Goal: Find specific page/section: Find specific page/section

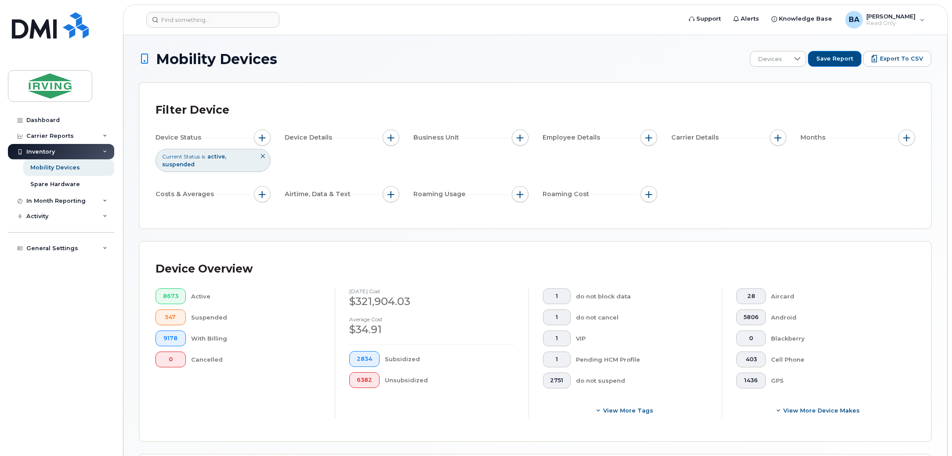
scroll to position [200, 0]
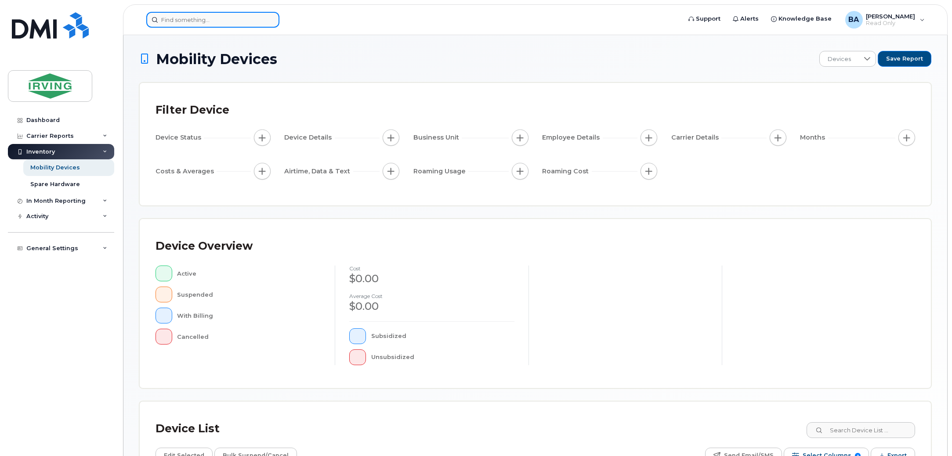
click at [202, 24] on input at bounding box center [212, 20] width 133 height 16
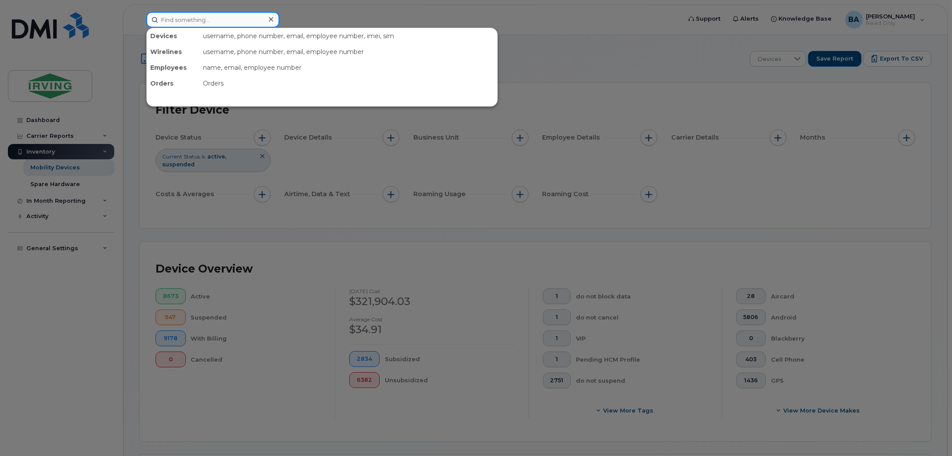
click at [196, 19] on input at bounding box center [212, 20] width 133 height 16
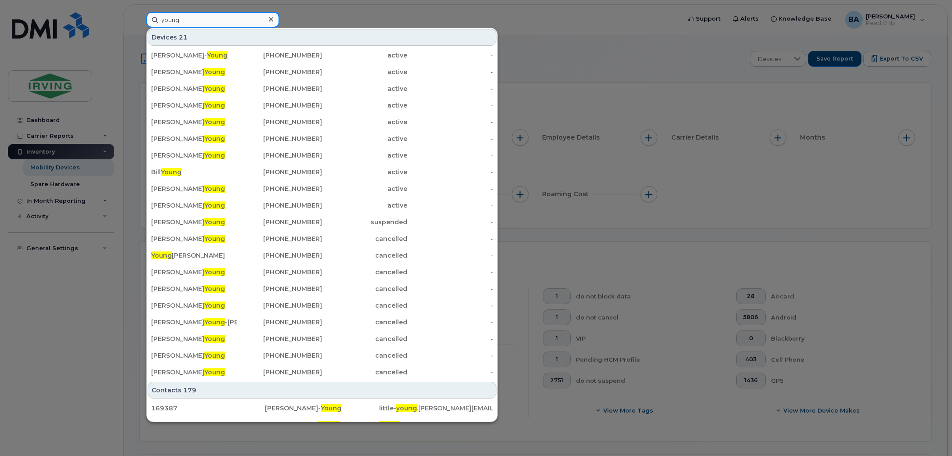
scroll to position [28, 0]
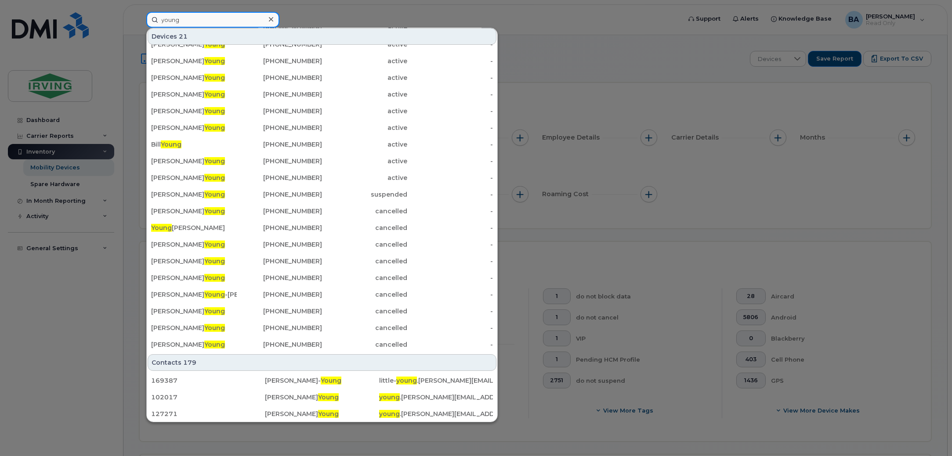
drag, startPoint x: 205, startPoint y: 15, endPoint x: 26, endPoint y: 11, distance: 178.8
click at [139, 12] on div "young Devices 21 [PERSON_NAME] [PHONE_NUMBER] active - [PERSON_NAME] [PHONE_NUM…" at bounding box center [410, 20] width 543 height 16
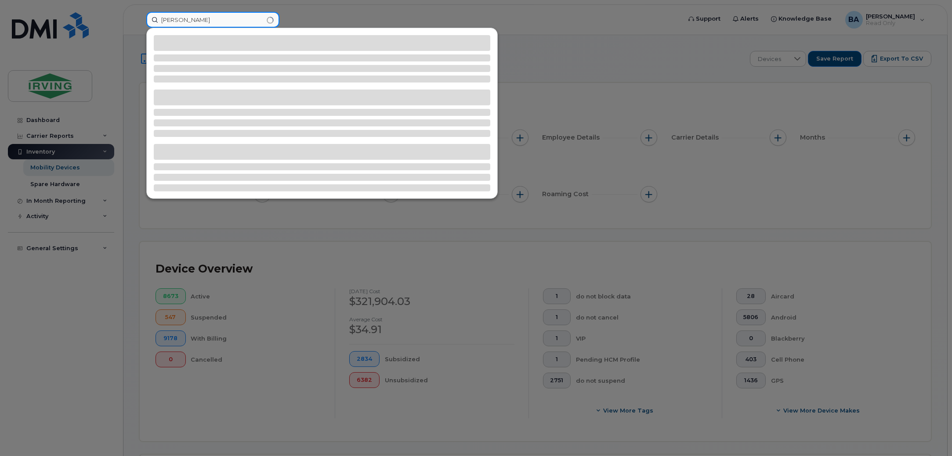
scroll to position [0, 0]
type input "r"
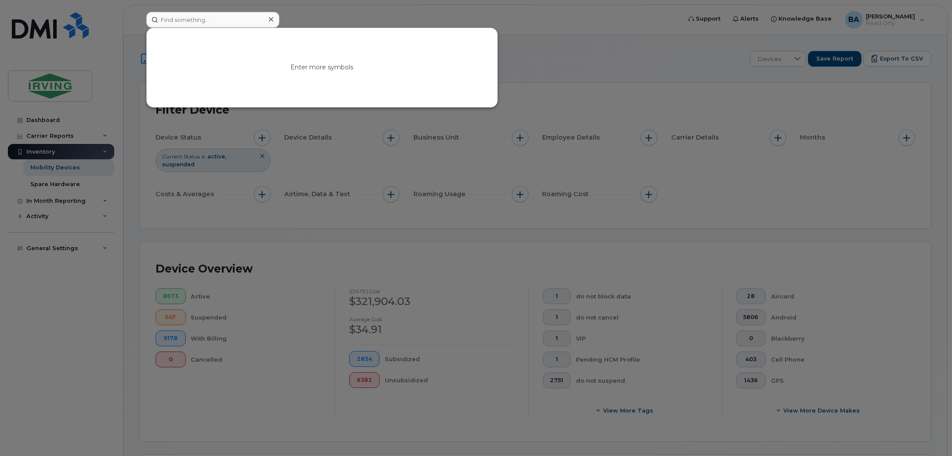
click at [685, 51] on div at bounding box center [476, 228] width 952 height 456
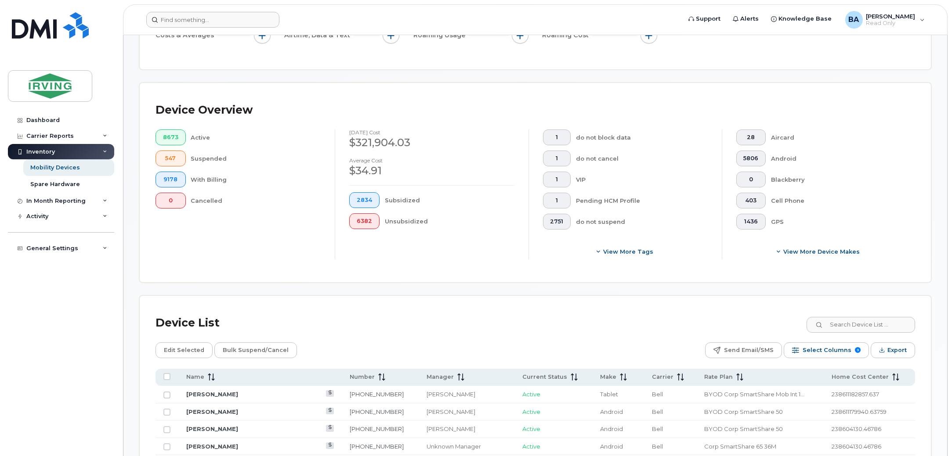
scroll to position [274, 0]
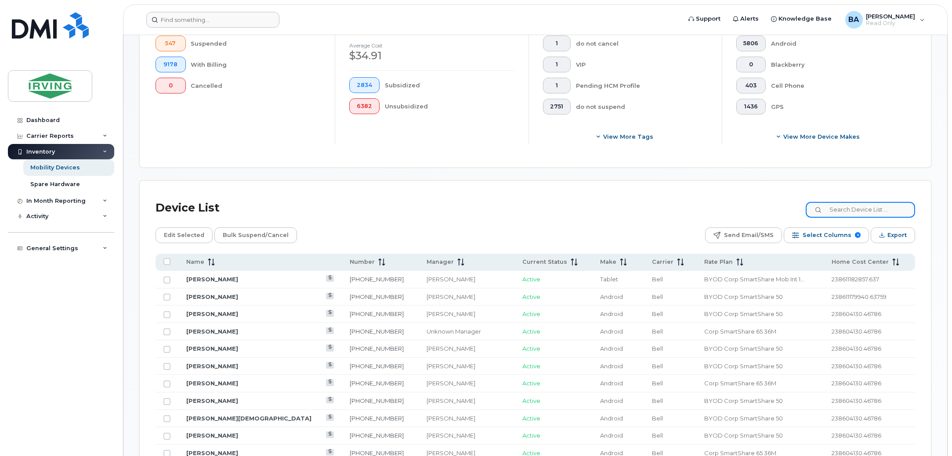
click at [839, 211] on input at bounding box center [860, 210] width 109 height 16
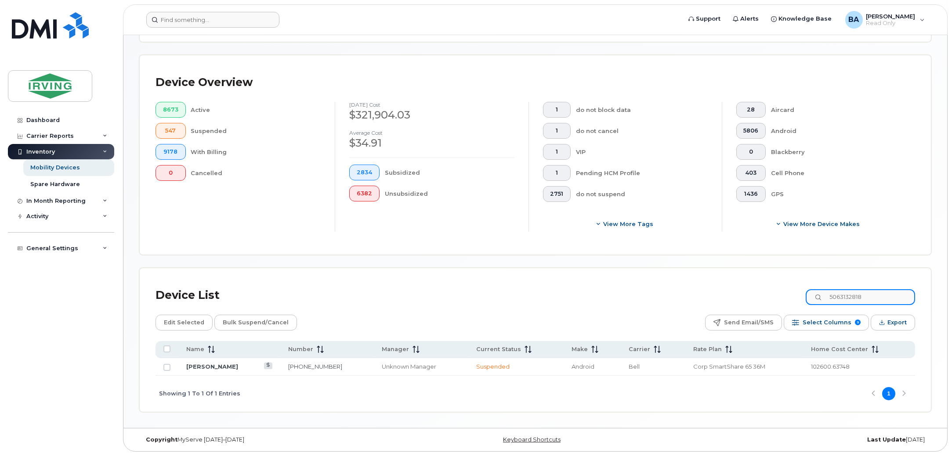
scroll to position [187, 0]
type input "5063132818"
